Goal: Obtain resource: Obtain resource

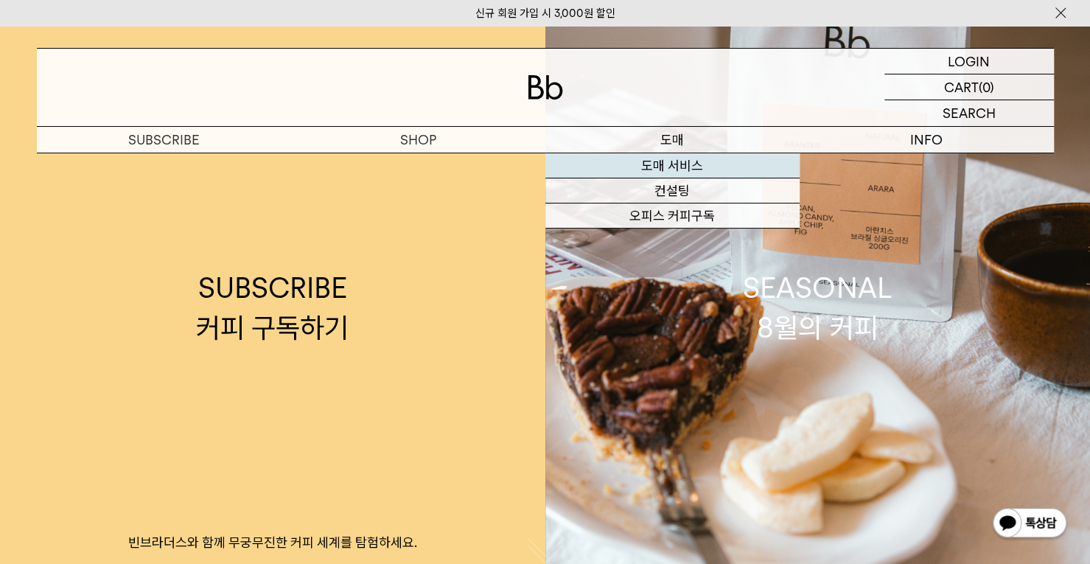
click at [680, 170] on link "도매 서비스" at bounding box center [672, 165] width 254 height 25
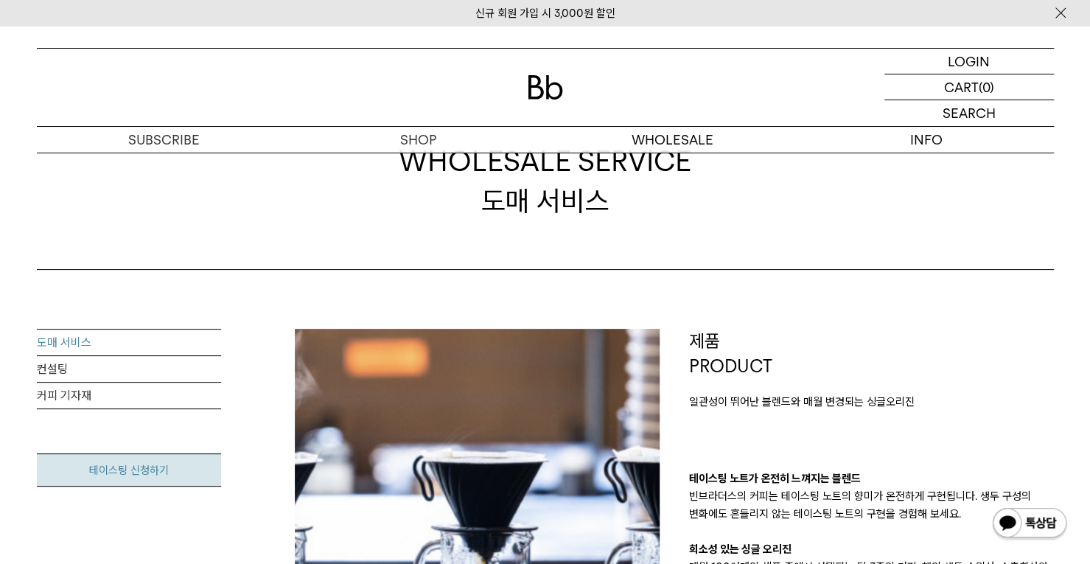
scroll to position [60, 0]
click at [156, 475] on link "테이스팅 신청하기" at bounding box center [129, 469] width 184 height 33
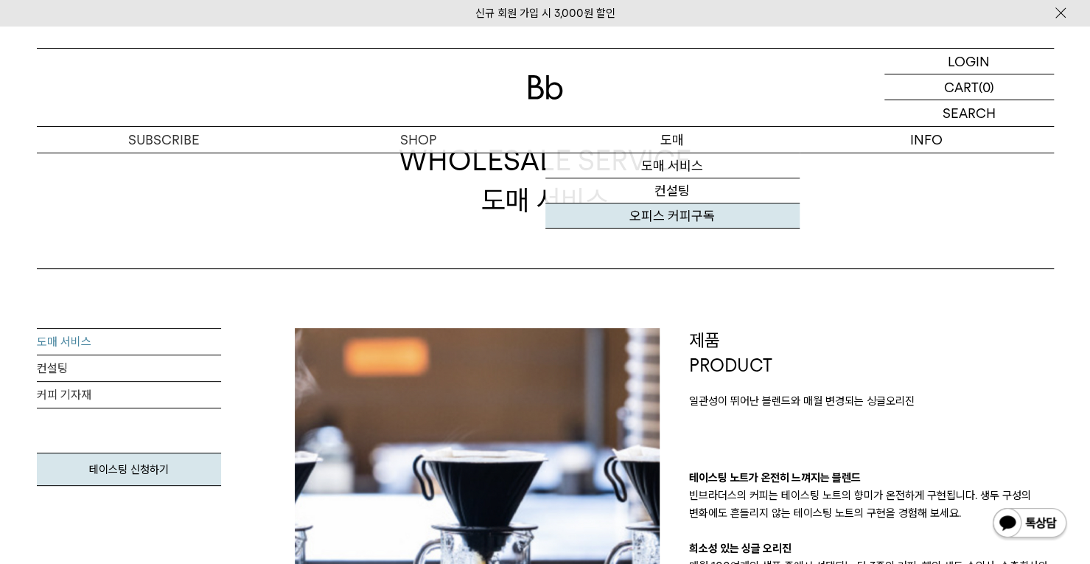
click at [680, 209] on link "오피스 커피구독" at bounding box center [672, 215] width 254 height 25
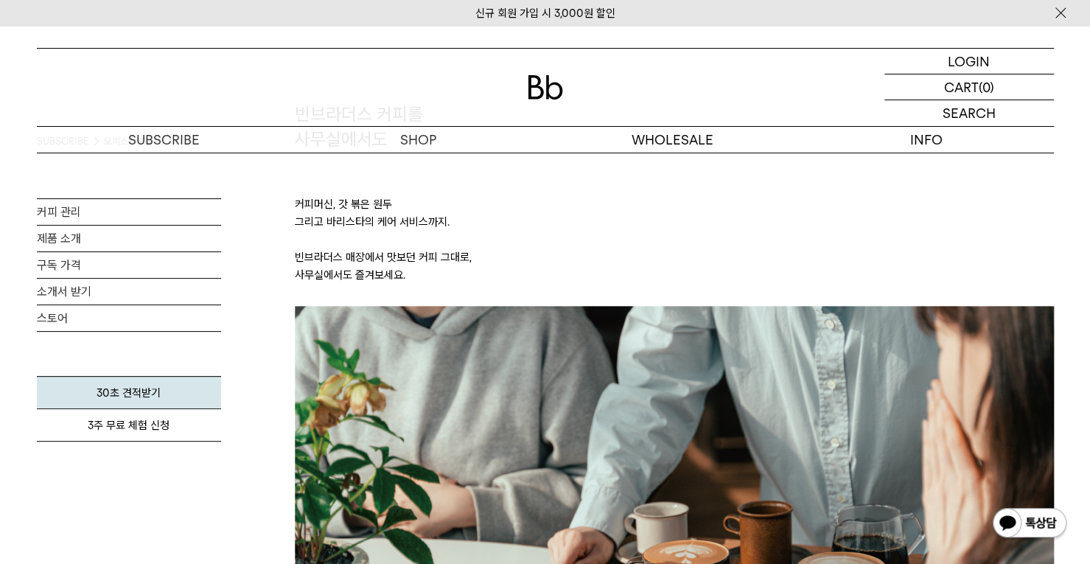
scroll to position [118, 0]
click at [77, 295] on link "소개서 받기" at bounding box center [129, 292] width 184 height 26
